Goal: Navigation & Orientation: Find specific page/section

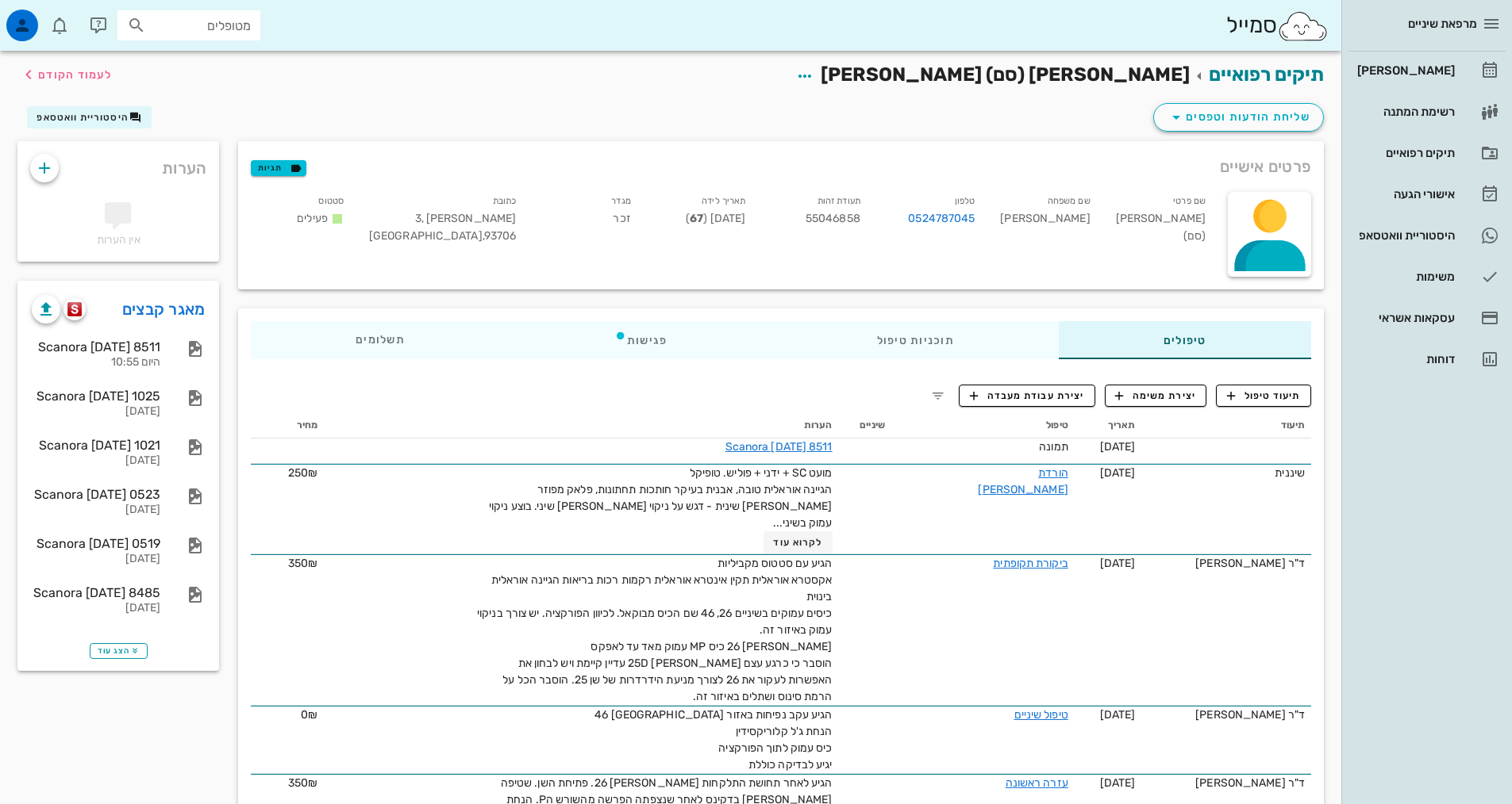
scroll to position [158, 0]
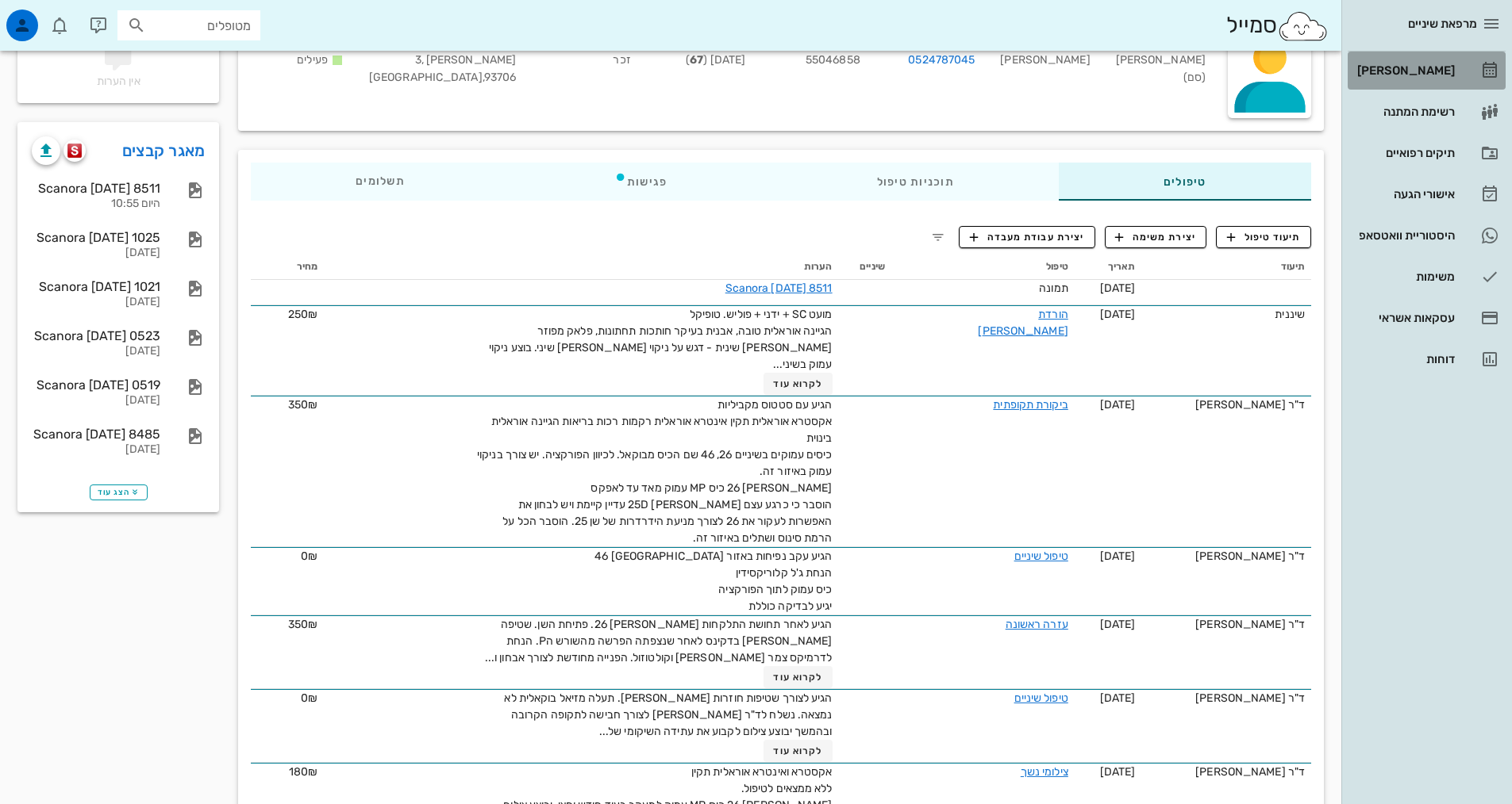
click at [1429, 67] on div "[PERSON_NAME]" at bounding box center [1405, 71] width 101 height 13
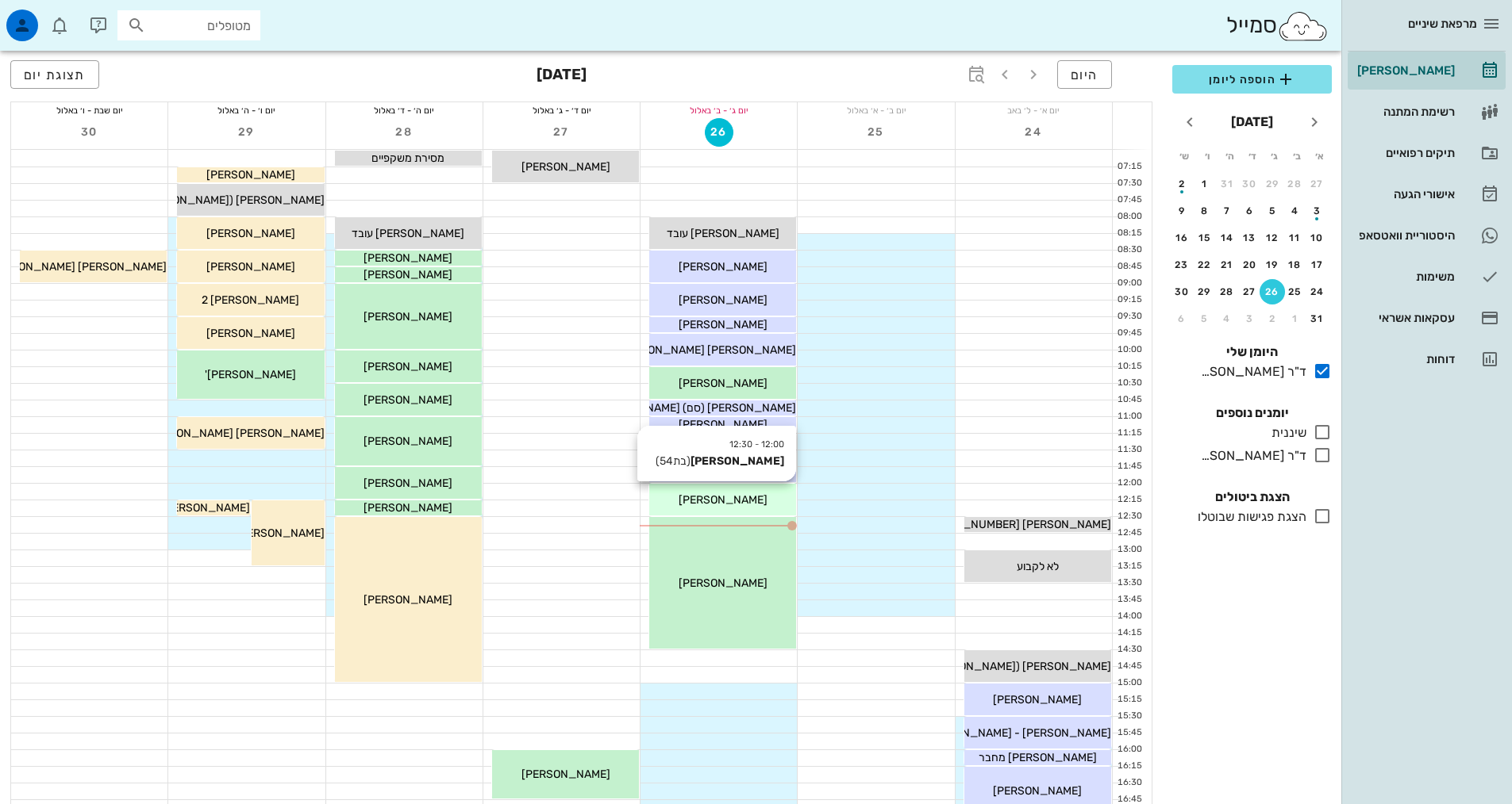
click at [697, 500] on span "[PERSON_NAME]" at bounding box center [722, 500] width 89 height 13
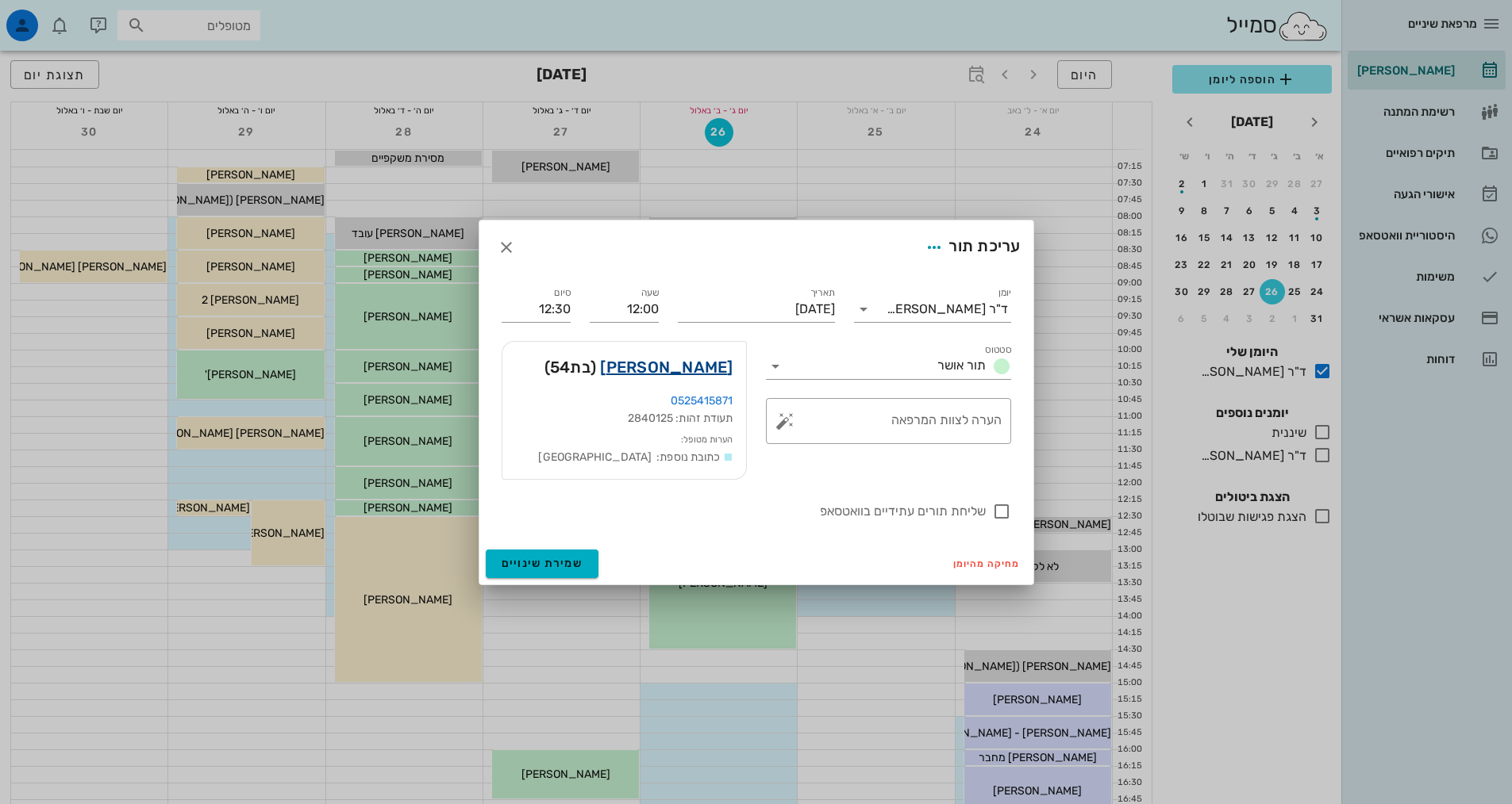
click at [692, 372] on link "[PERSON_NAME]" at bounding box center [667, 367] width 132 height 25
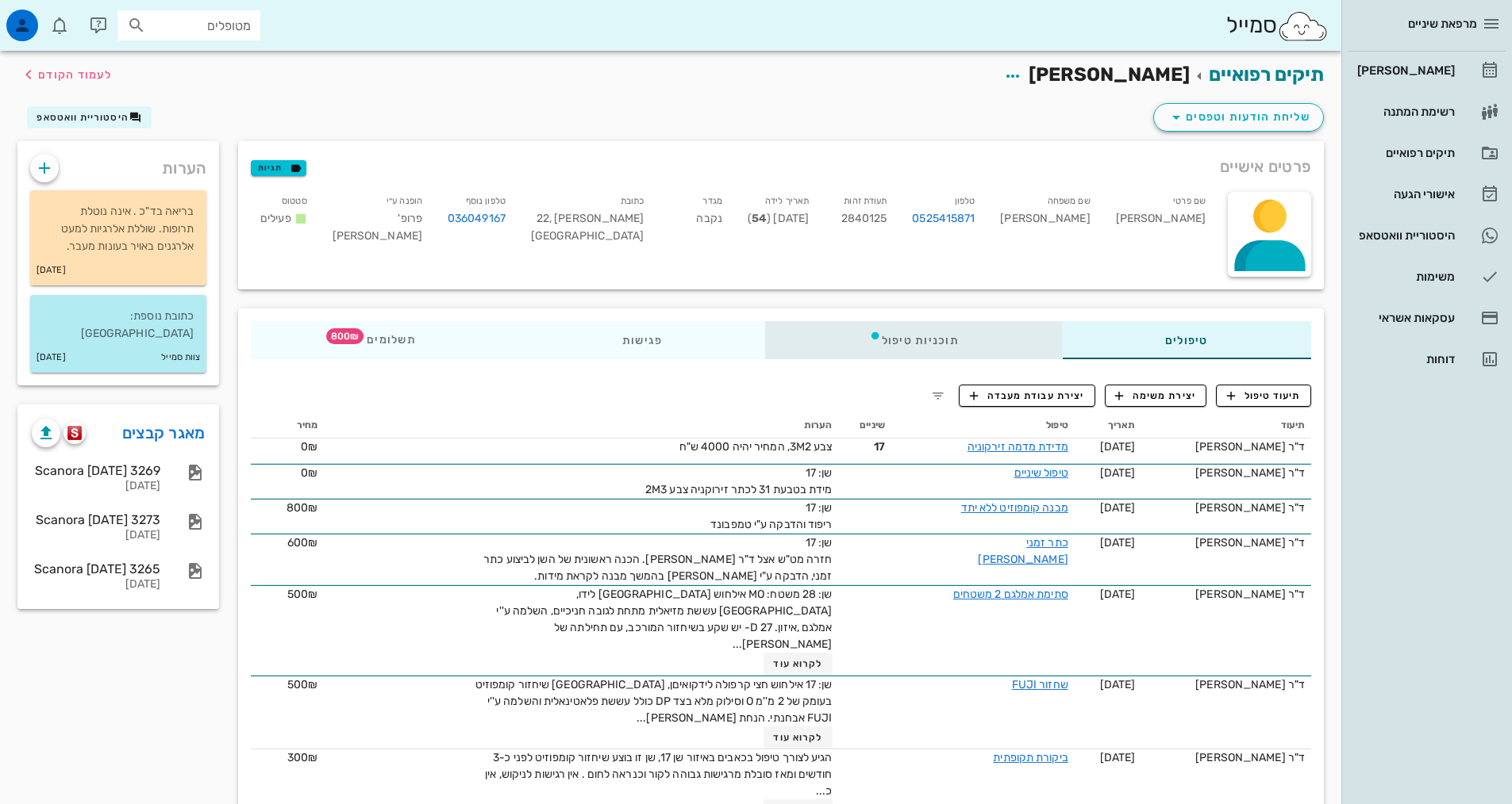
click at [912, 339] on div "תוכניות טיפול" at bounding box center [914, 340] width 296 height 38
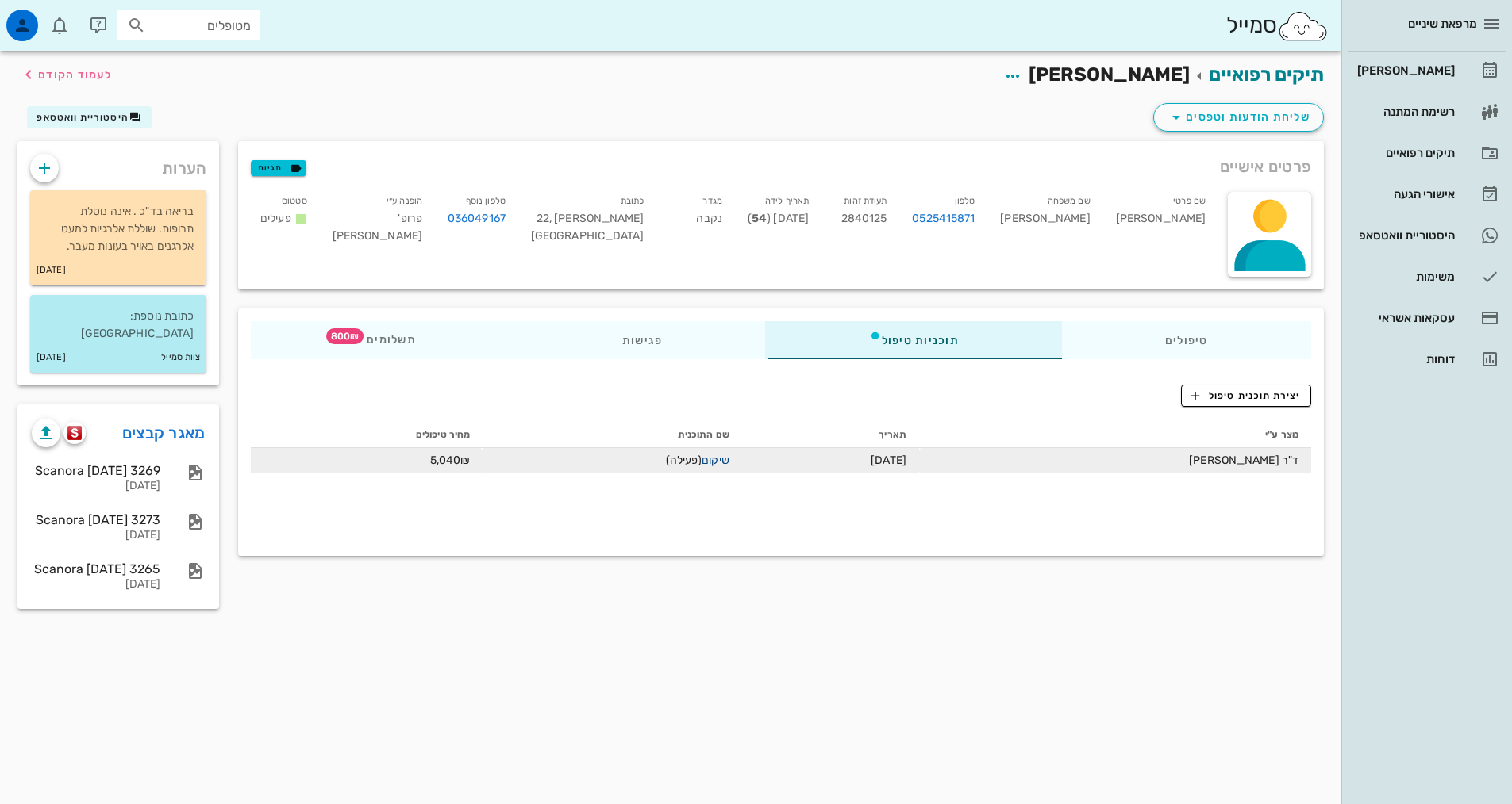
click at [730, 462] on link "שיקום" at bounding box center [716, 460] width 28 height 13
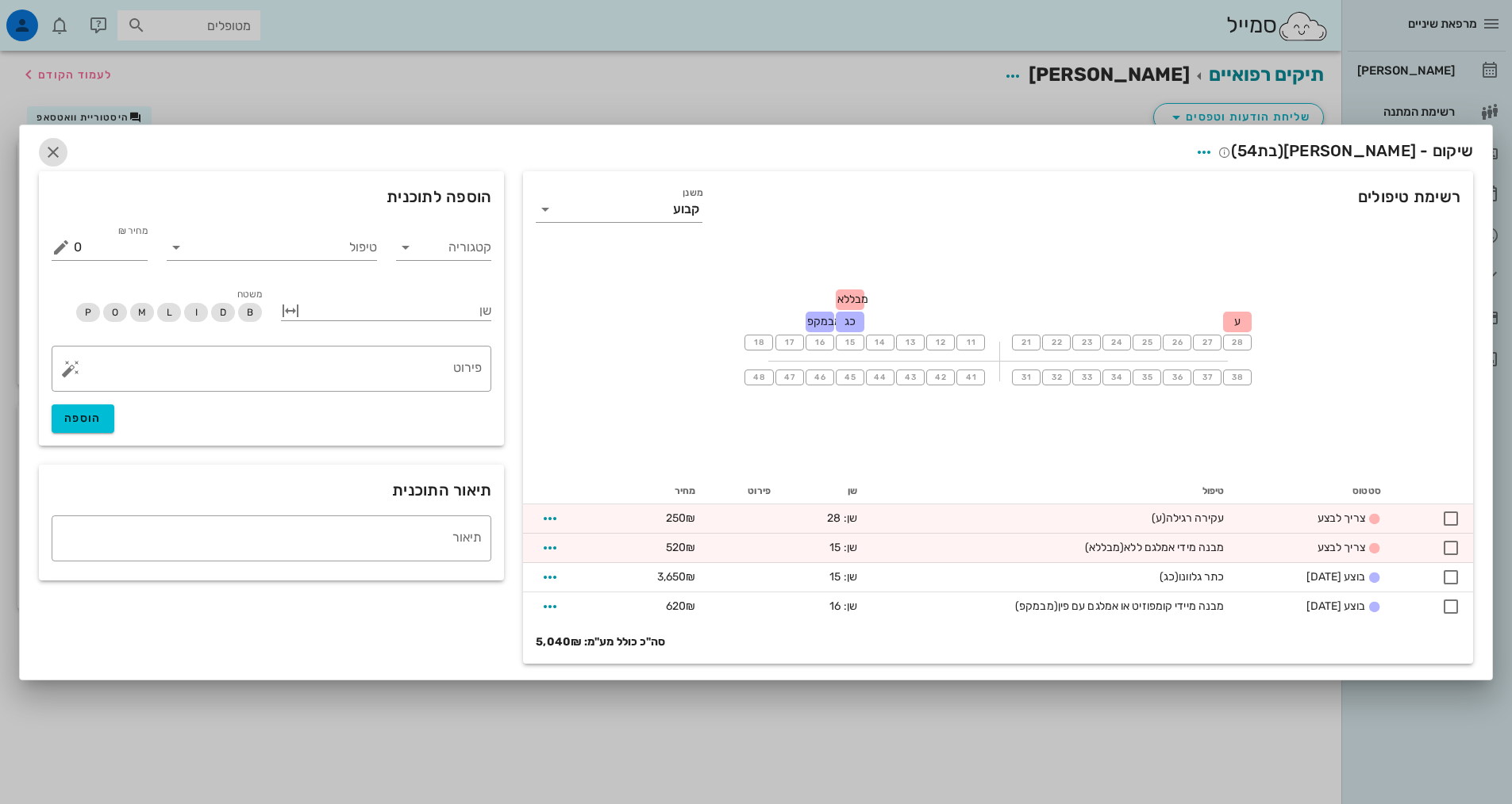
click at [49, 152] on icon "button" at bounding box center [53, 152] width 19 height 19
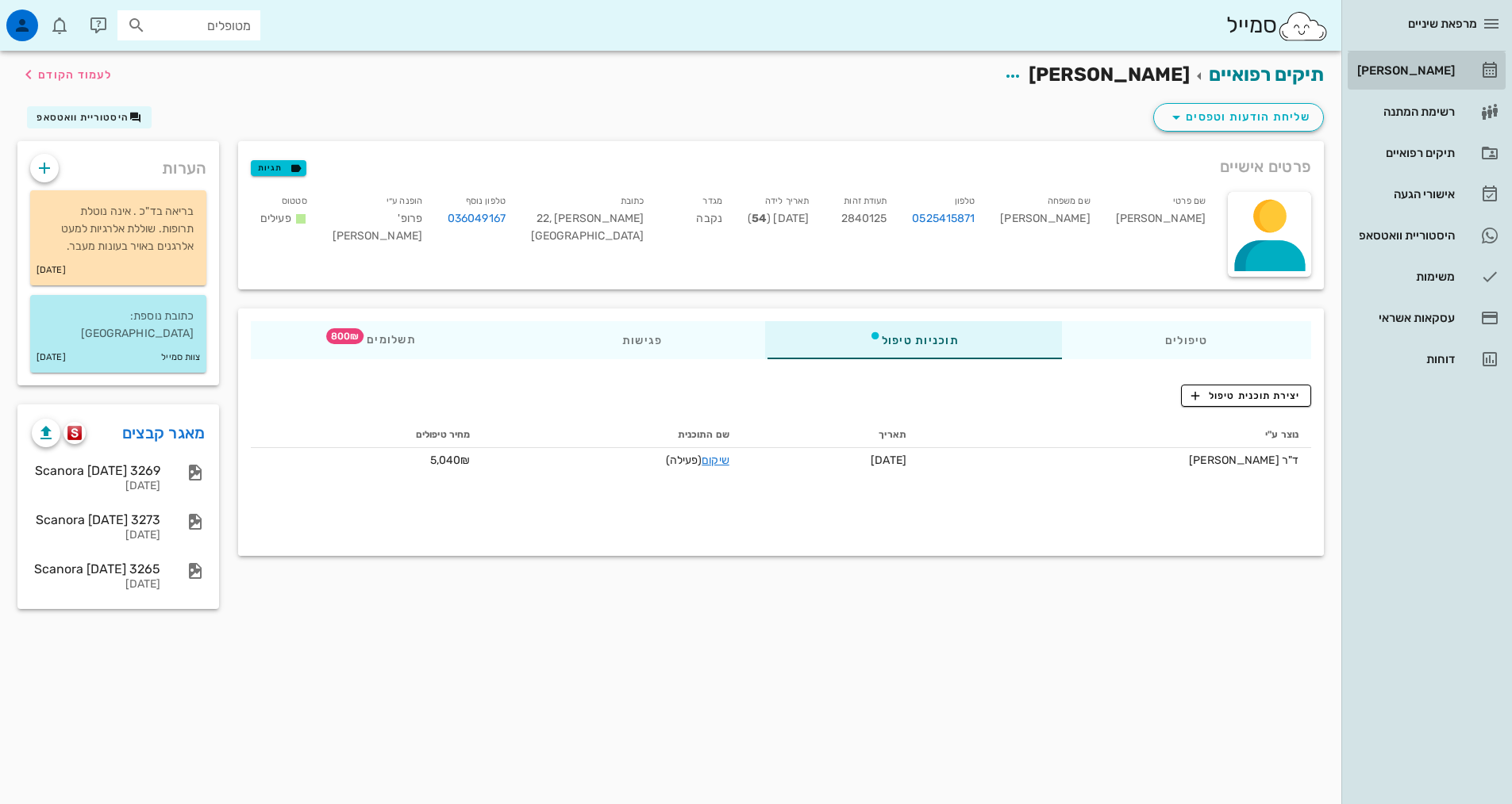
click at [1430, 77] on div "[PERSON_NAME]" at bounding box center [1405, 70] width 101 height 25
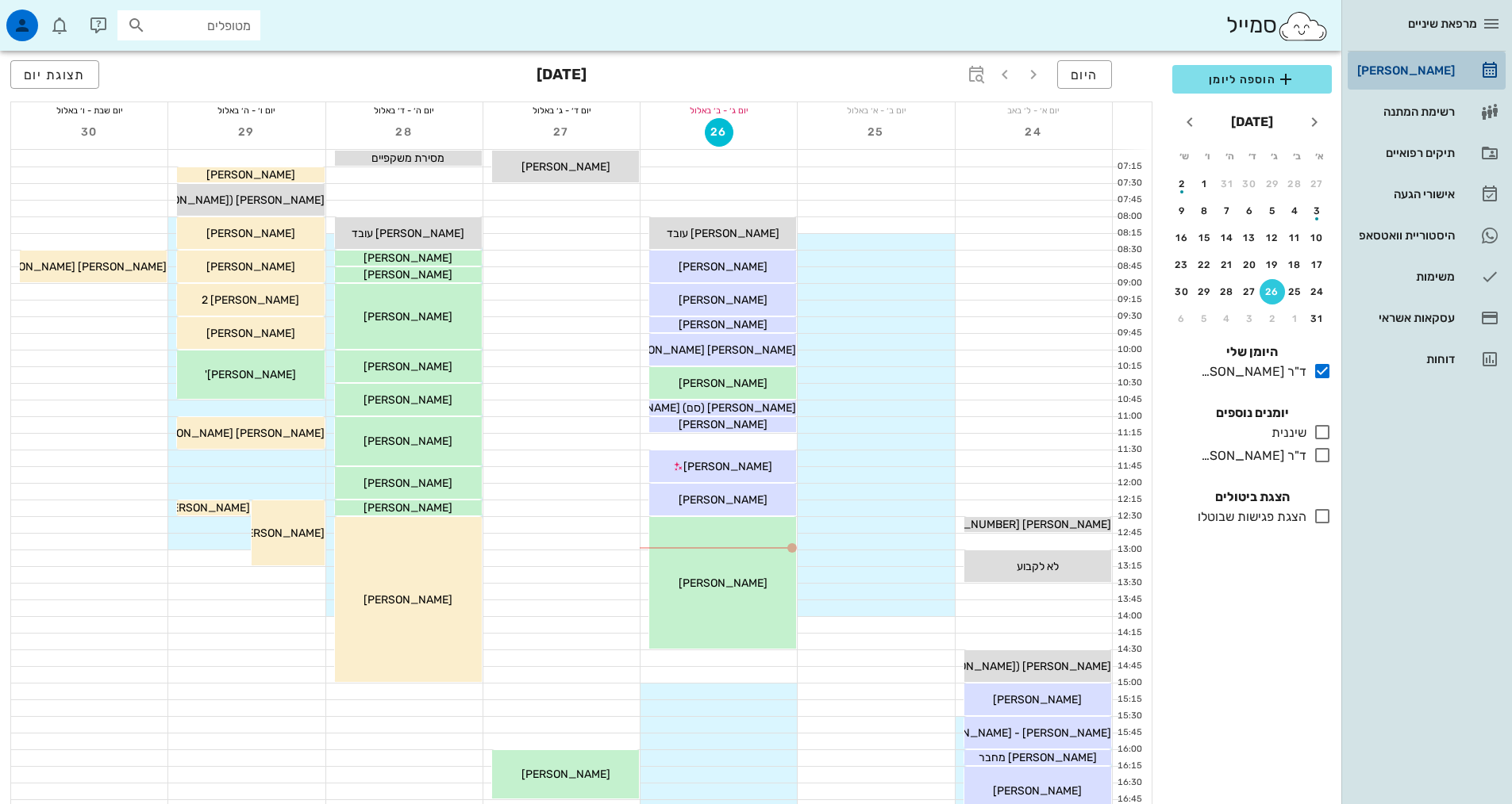
click at [1430, 77] on div "[PERSON_NAME]" at bounding box center [1405, 70] width 101 height 25
click at [1378, 163] on div "תיקים רפואיים" at bounding box center [1405, 153] width 101 height 25
